Goal: Task Accomplishment & Management: Use online tool/utility

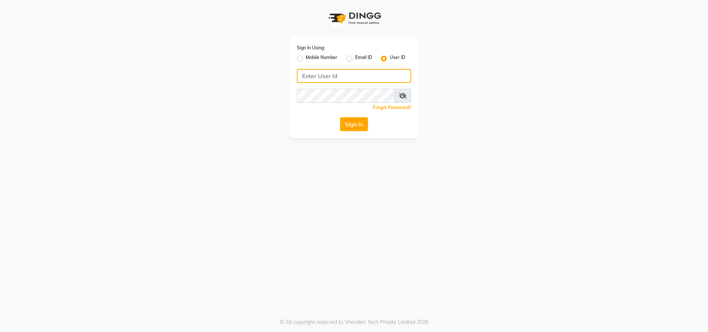
click at [313, 73] on input "Username" at bounding box center [354, 76] width 114 height 14
type input "vpsalon"
click at [363, 128] on button "Sign In" at bounding box center [354, 124] width 28 height 14
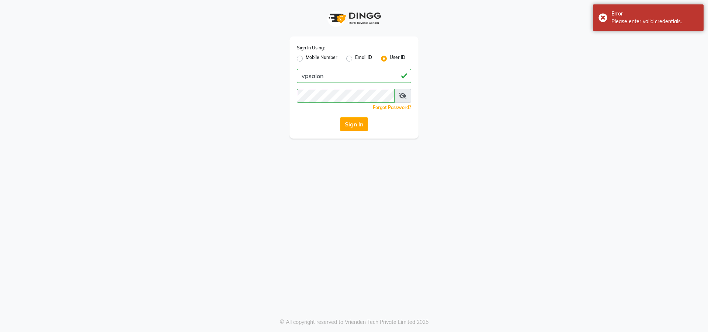
click at [403, 92] on span at bounding box center [402, 96] width 17 height 14
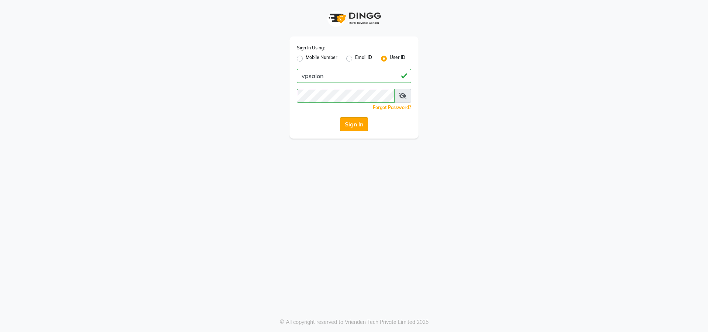
click at [350, 120] on button "Sign In" at bounding box center [354, 124] width 28 height 14
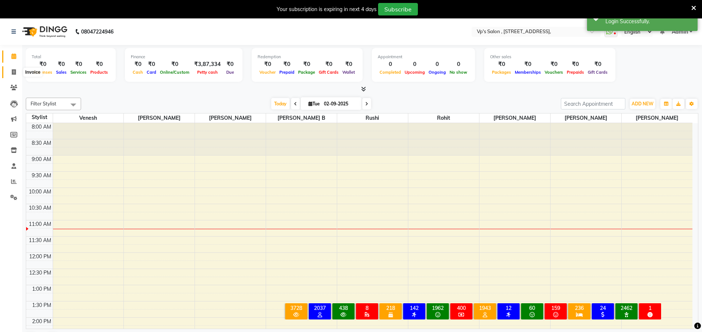
click at [12, 74] on icon at bounding box center [14, 72] width 4 height 6
select select "service"
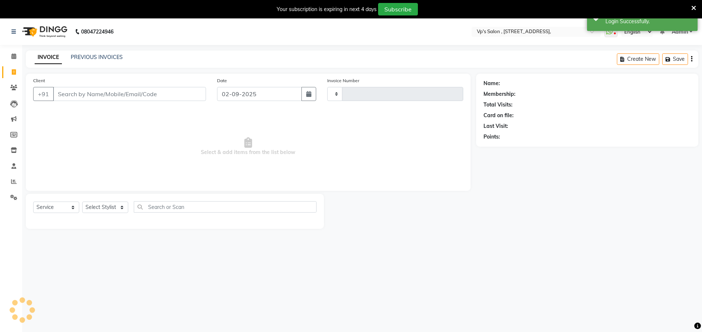
type input "1795"
select select "4917"
click at [100, 59] on link "PREVIOUS INVOICES" at bounding box center [97, 57] width 52 height 7
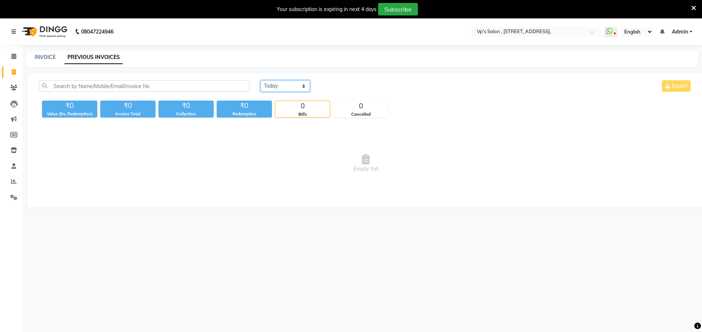
click at [290, 89] on select "[DATE] [DATE] Custom Range" at bounding box center [285, 85] width 49 height 11
select select "[DATE]"
click at [261, 80] on select "[DATE] [DATE] Custom Range" at bounding box center [285, 85] width 49 height 11
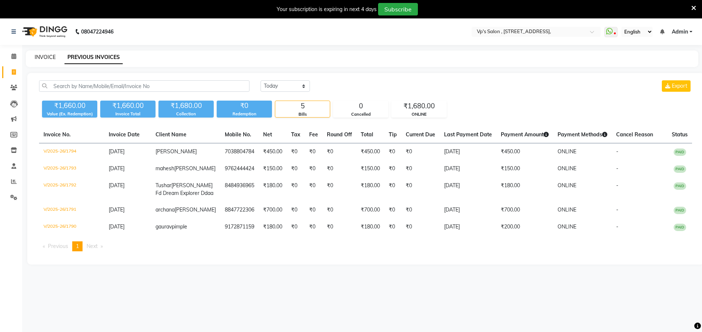
click at [46, 56] on link "INVOICE" at bounding box center [45, 57] width 21 height 7
select select "service"
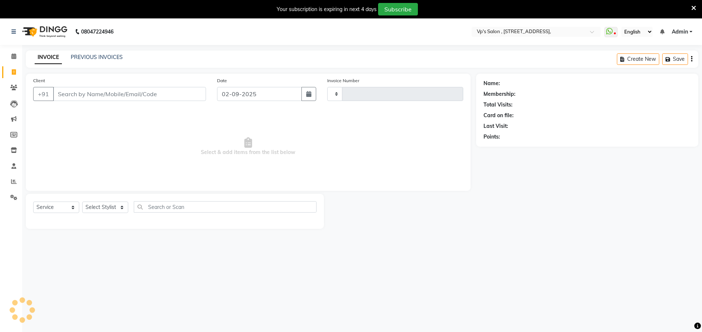
scroll to position [18, 0]
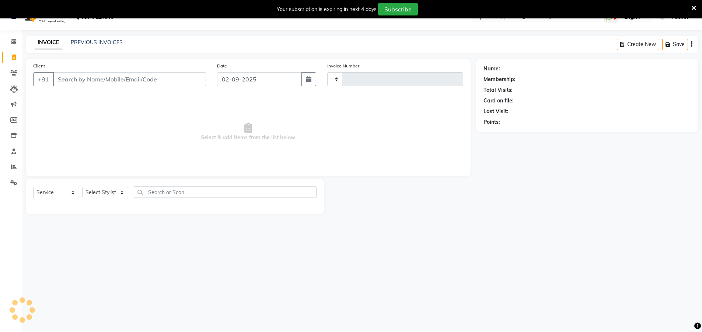
type input "1795"
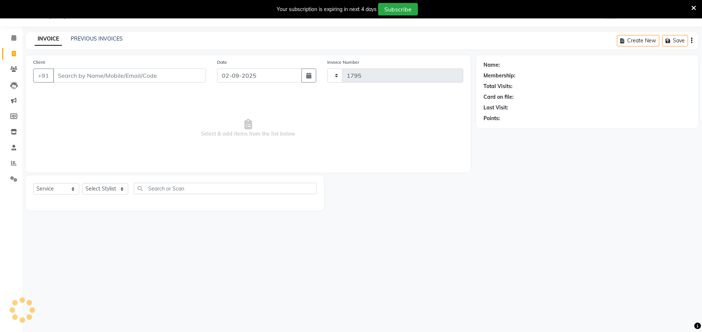
select select "4917"
